Goal: Transaction & Acquisition: Subscribe to service/newsletter

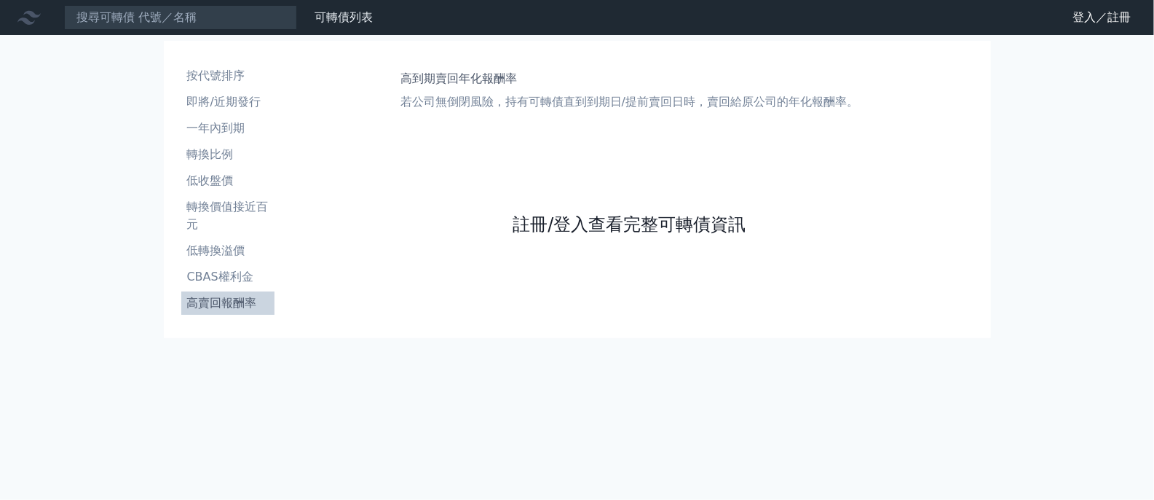
click at [574, 223] on link "註冊/登入查看完整可轉債資訊" at bounding box center [629, 224] width 233 height 23
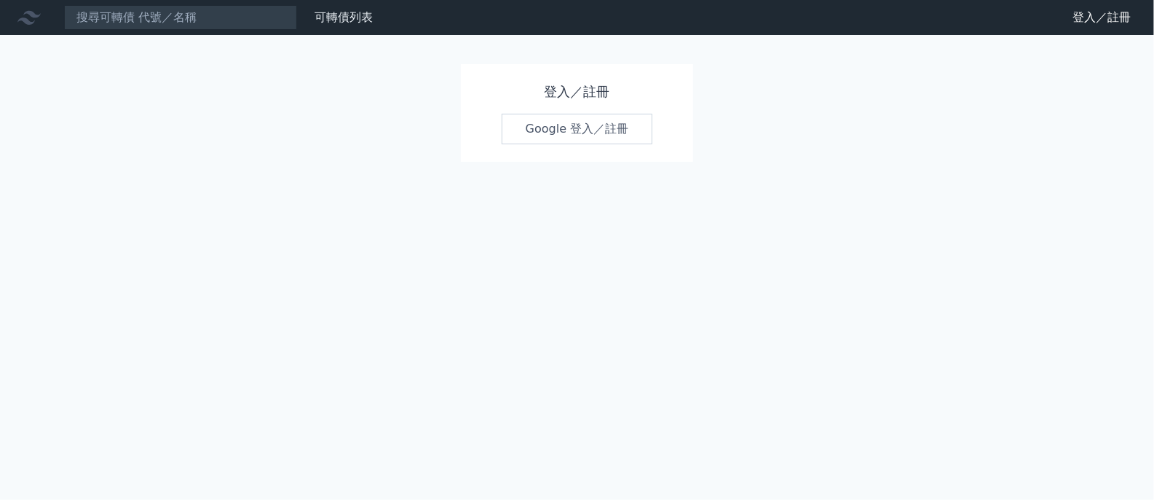
click at [562, 141] on link "Google 登入／註冊" at bounding box center [577, 129] width 151 height 31
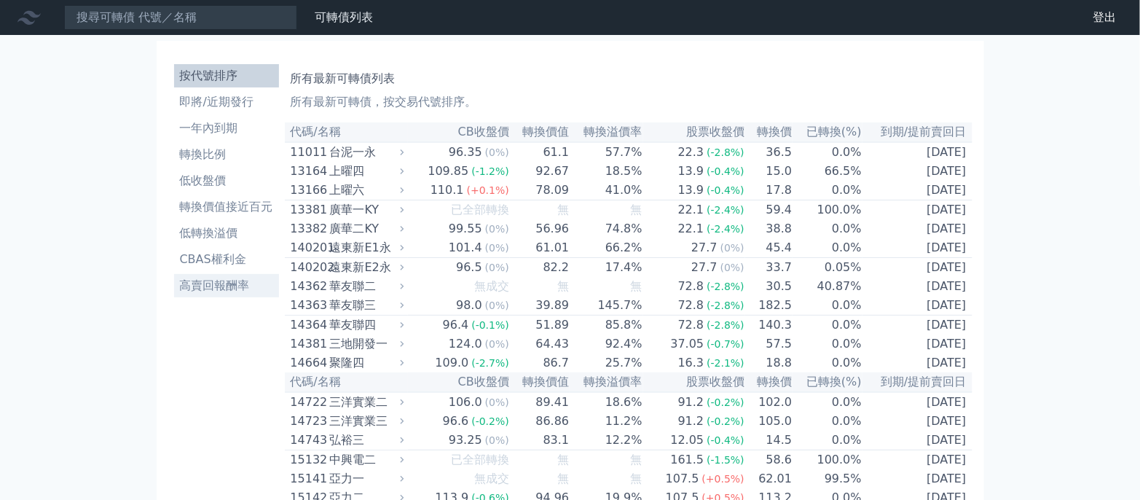
click at [244, 275] on link "高賣回報酬率" at bounding box center [226, 285] width 105 height 23
